Goal: Information Seeking & Learning: Find specific fact

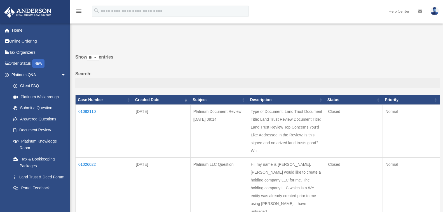
click at [83, 111] on td "01082110" at bounding box center [104, 131] width 57 height 53
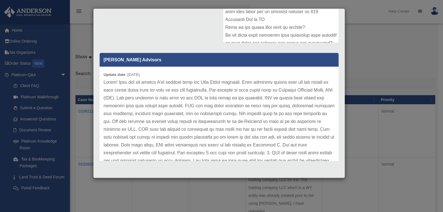
click at [198, 145] on p at bounding box center [219, 168] width 231 height 180
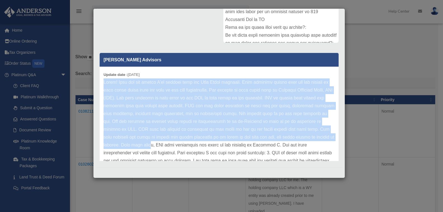
click at [108, 93] on p at bounding box center [219, 168] width 231 height 180
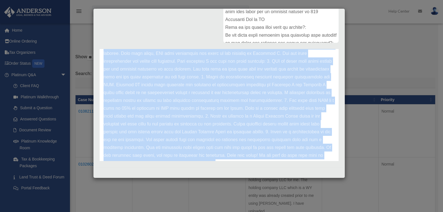
scroll to position [109, 0]
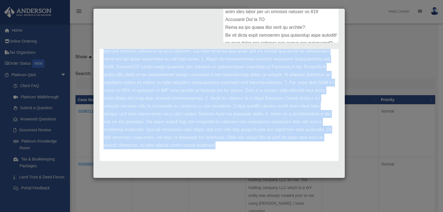
drag, startPoint x: 104, startPoint y: 82, endPoint x: 141, endPoint y: 171, distance: 95.8
click at [141, 171] on div "Case Detail × Platinum Document Review [DATE] 09:14 Case Number 01082110 Create…" at bounding box center [219, 93] width 252 height 170
copy div "Hello! Here are the points I've noticed with the Land Trust document. This docu…"
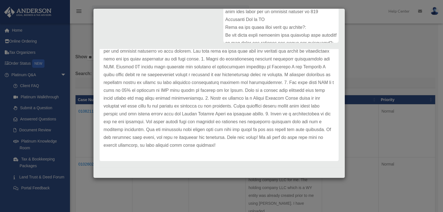
click at [380, 65] on div "Case Detail × Platinum Document Review [DATE] 09:14 Case Number 01082110 Create…" at bounding box center [221, 106] width 443 height 212
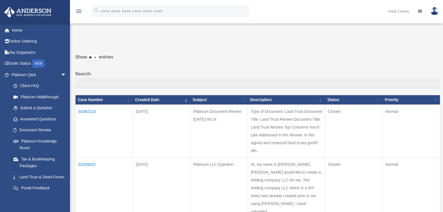
click at [432, 11] on img at bounding box center [435, 11] width 8 height 8
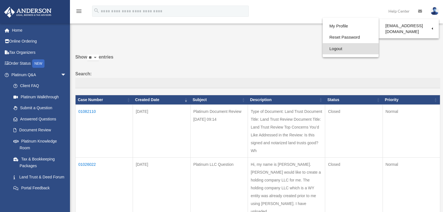
click at [334, 49] on link "Logout" at bounding box center [351, 48] width 56 height 11
